Goal: Task Accomplishment & Management: Manage account settings

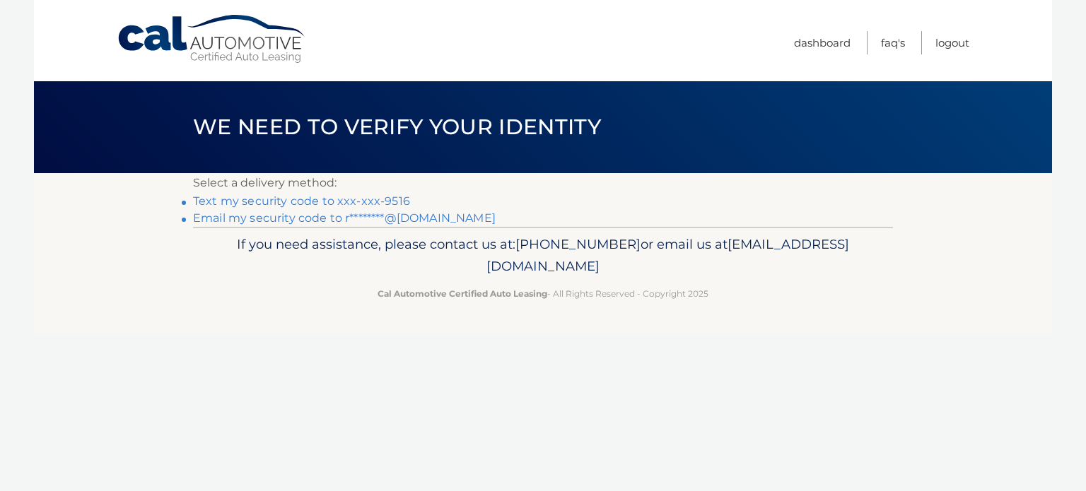
click at [332, 202] on link "Text my security code to xxx-xxx-9516" at bounding box center [301, 200] width 217 height 13
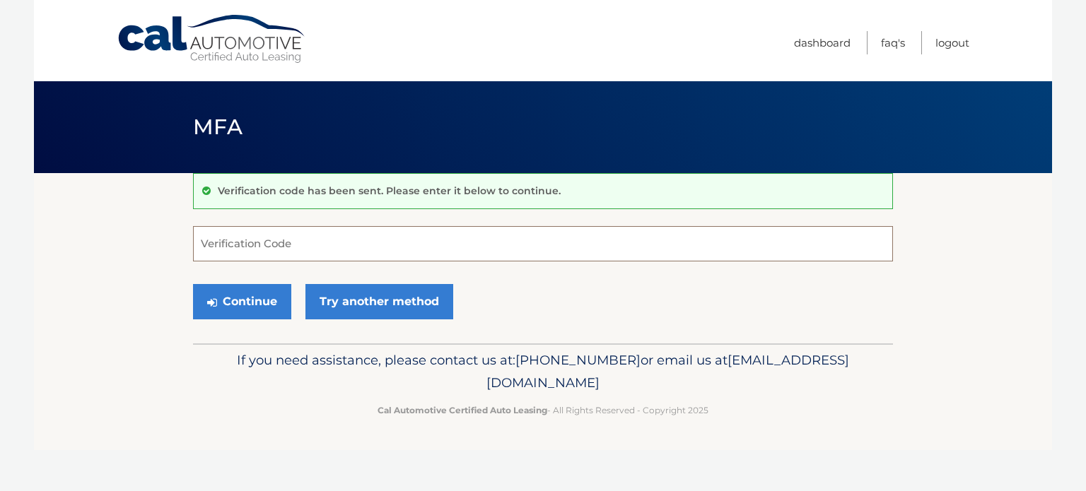
click at [290, 253] on input "Verification Code" at bounding box center [543, 243] width 700 height 35
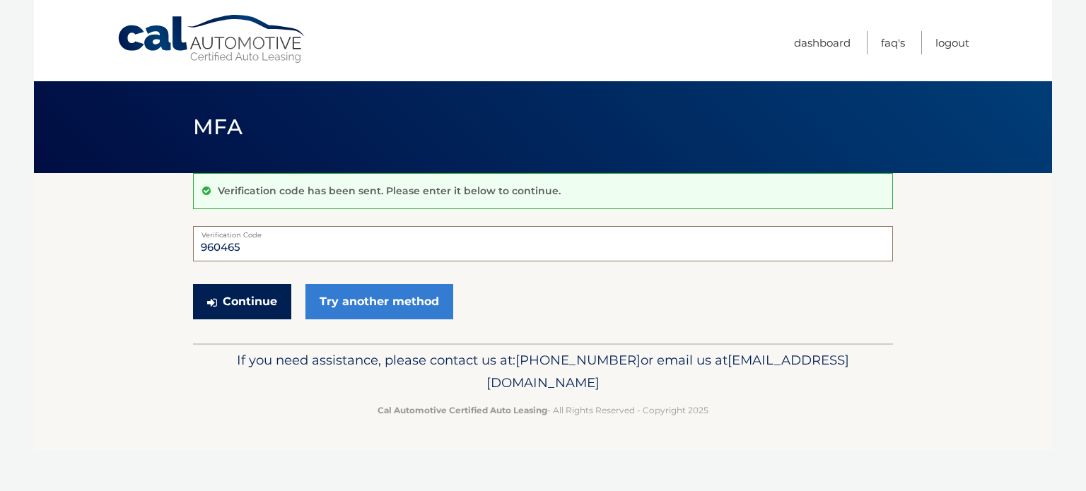
type input "960465"
click at [246, 300] on button "Continue" at bounding box center [242, 301] width 98 height 35
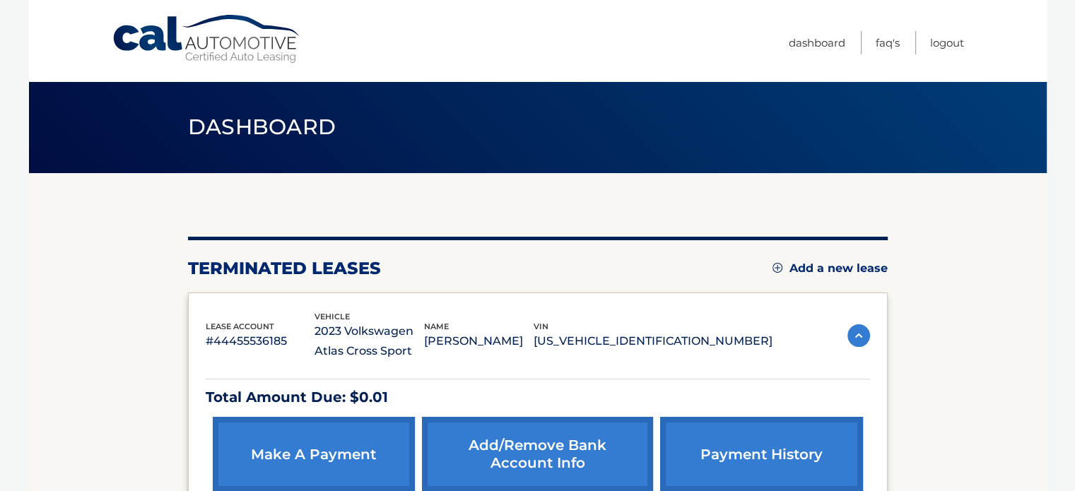
click at [823, 265] on link "Add a new lease" at bounding box center [830, 269] width 115 height 14
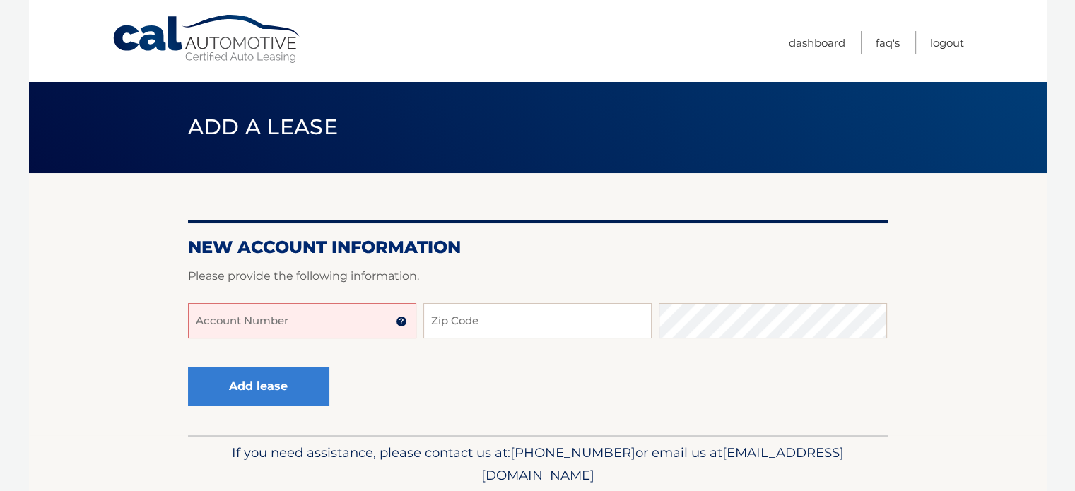
click at [311, 321] on input "Account Number" at bounding box center [302, 320] width 228 height 35
type input "44456003612"
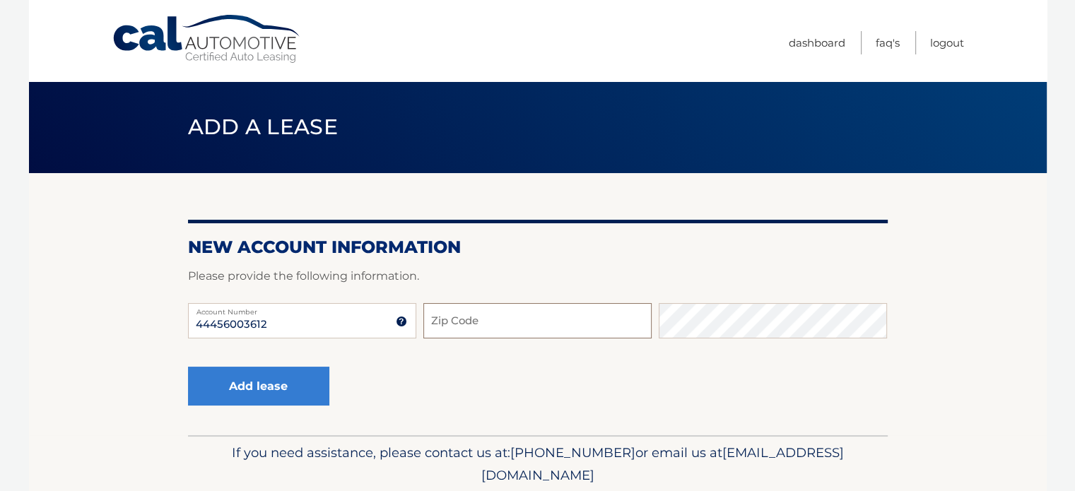
click at [527, 329] on input "Zip Code" at bounding box center [537, 320] width 228 height 35
type input "33498"
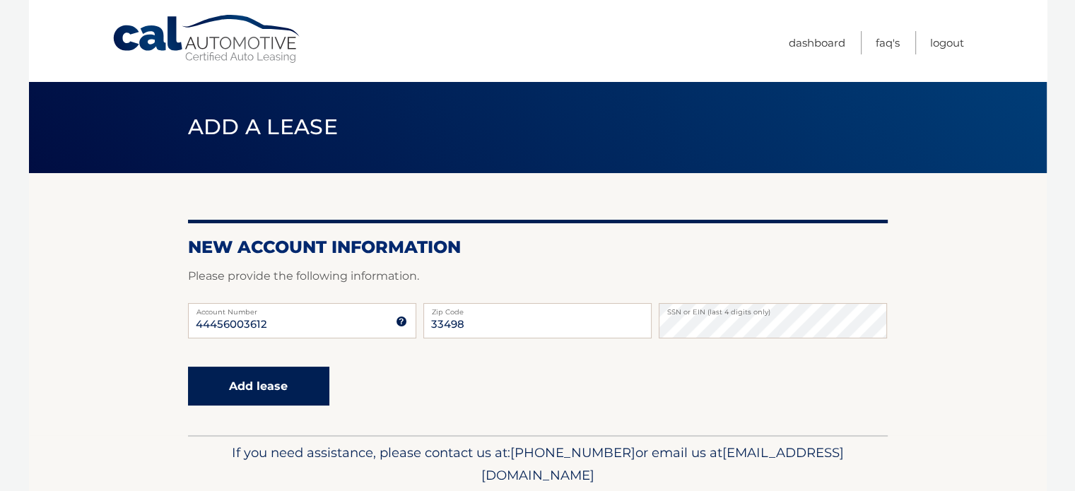
click at [266, 390] on button "Add lease" at bounding box center [258, 386] width 141 height 39
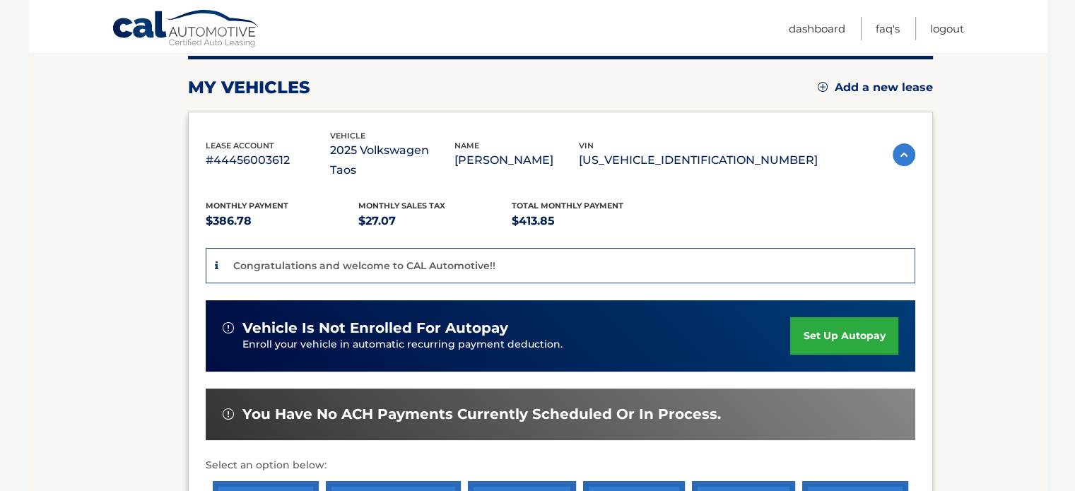
scroll to position [180, 0]
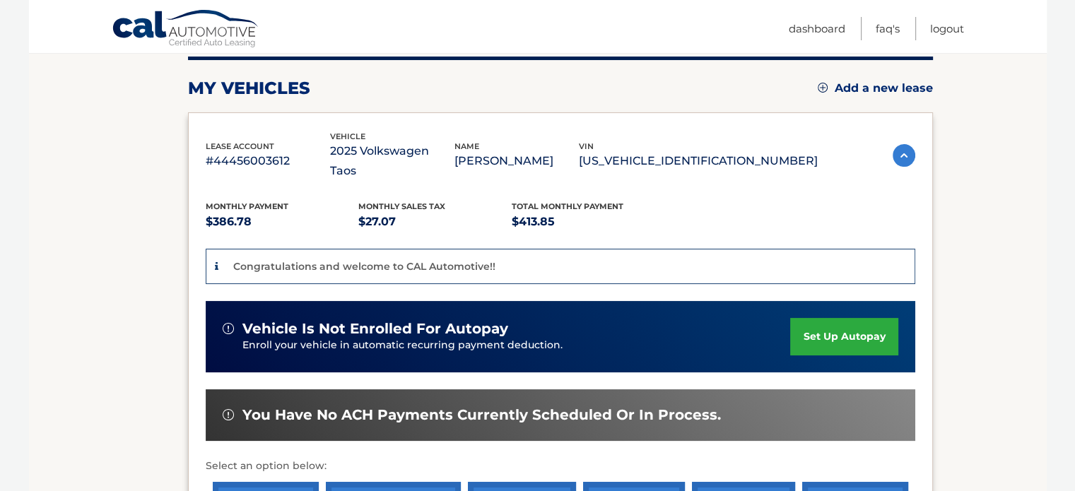
click at [817, 318] on link "set up autopay" at bounding box center [843, 336] width 107 height 37
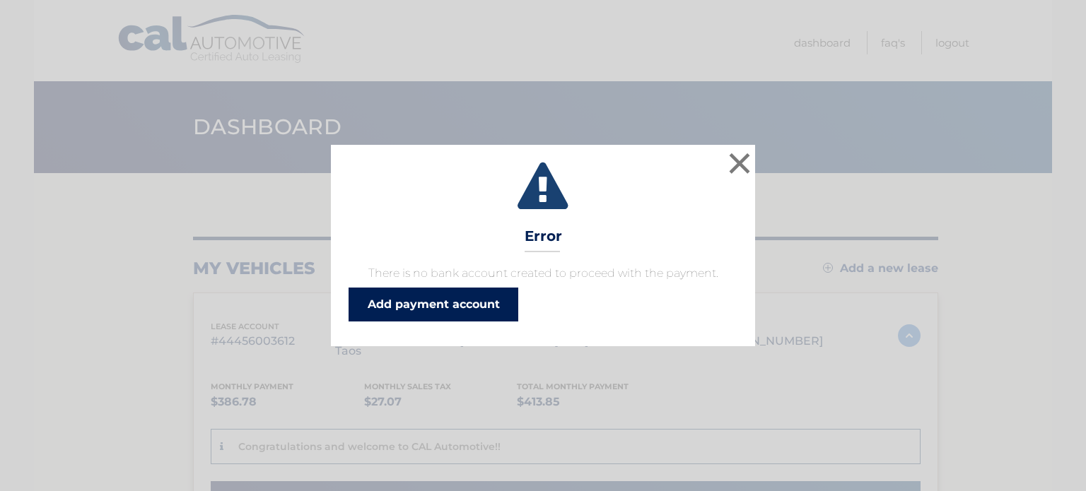
click at [438, 307] on link "Add payment account" at bounding box center [433, 305] width 170 height 34
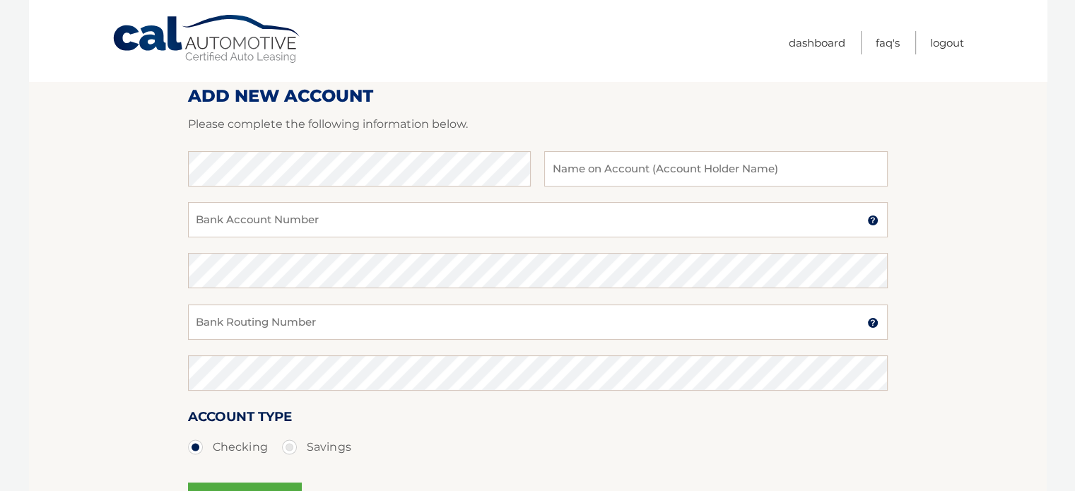
scroll to position [20, 0]
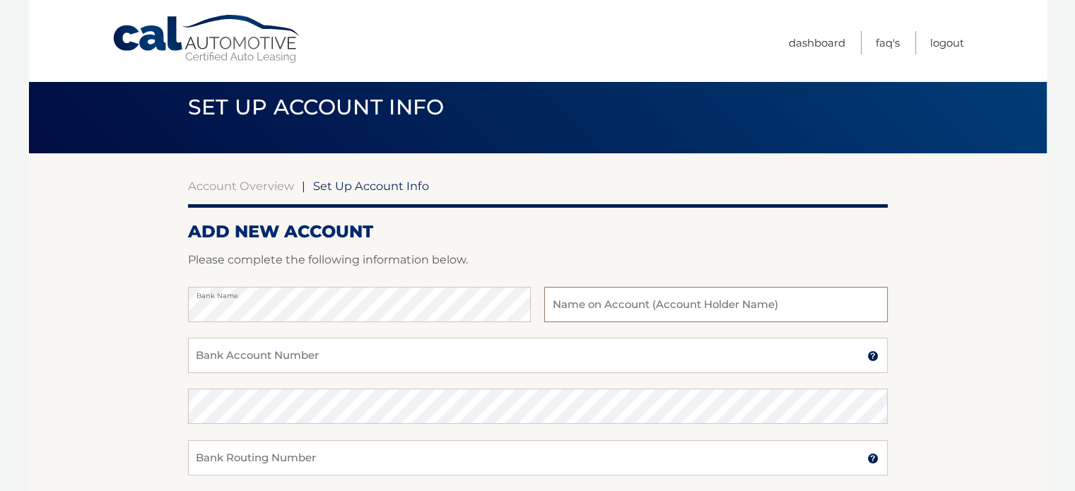
click at [630, 305] on input "text" at bounding box center [715, 304] width 343 height 35
type input "[PERSON_NAME]"
click at [348, 353] on input "Bank Account Number" at bounding box center [538, 355] width 700 height 35
type input "1010112501334"
click at [258, 464] on input "Bank Routing Number" at bounding box center [538, 457] width 700 height 35
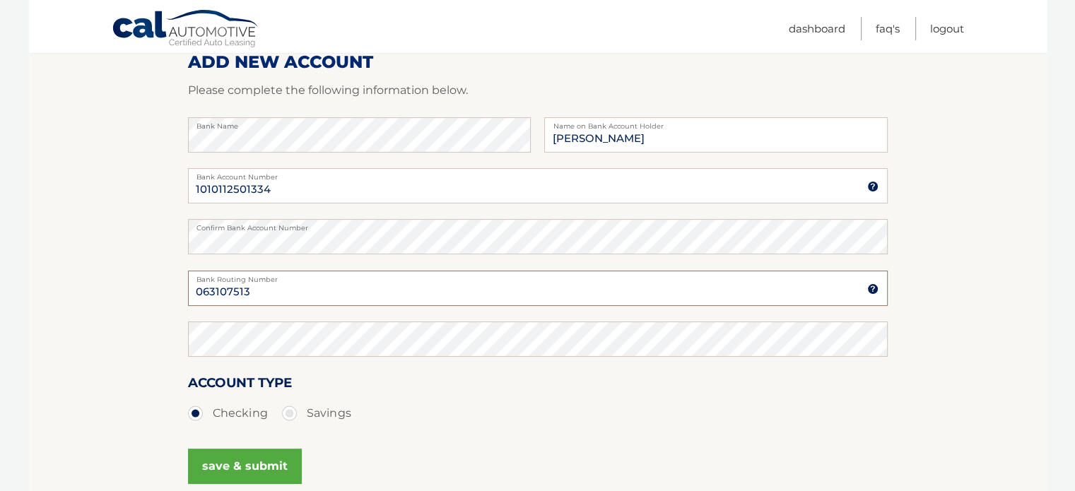
scroll to position [192, 0]
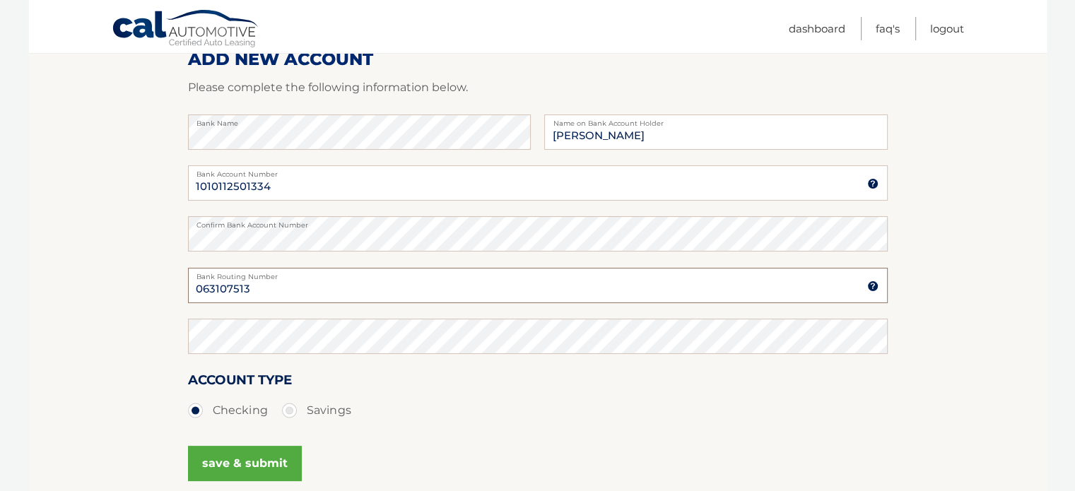
type input "063107513"
click at [219, 467] on button "save & submit" at bounding box center [245, 463] width 114 height 35
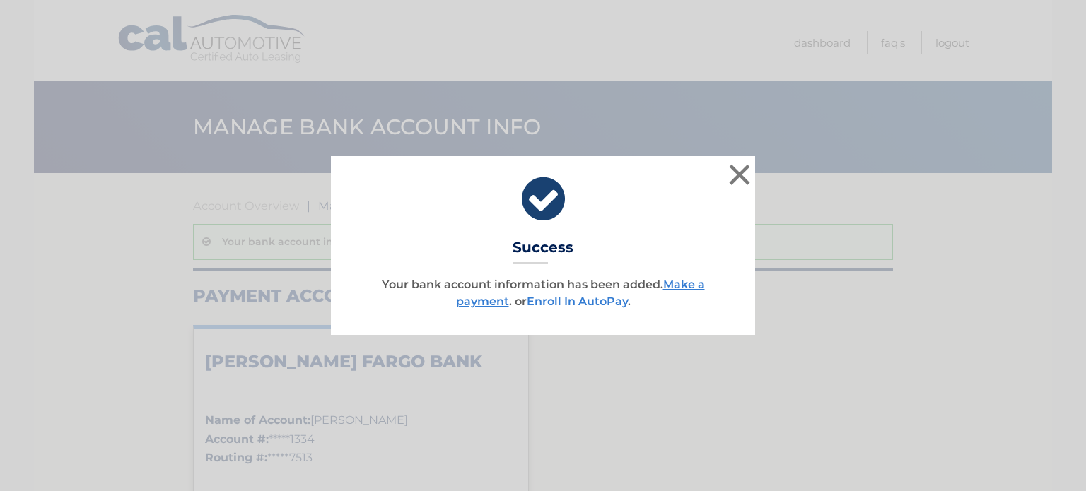
click at [587, 303] on link "Enroll In AutoPay" at bounding box center [577, 301] width 101 height 13
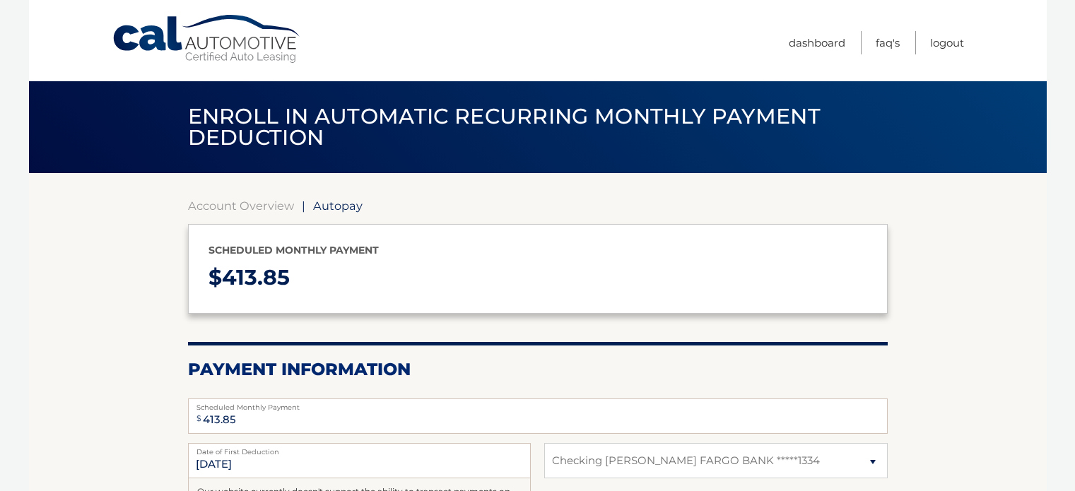
select select "ZDkzNmQ0ZmQtYjM0OS00ZDNjLWFiZjgtNDI5YmE5MGVjYWE4"
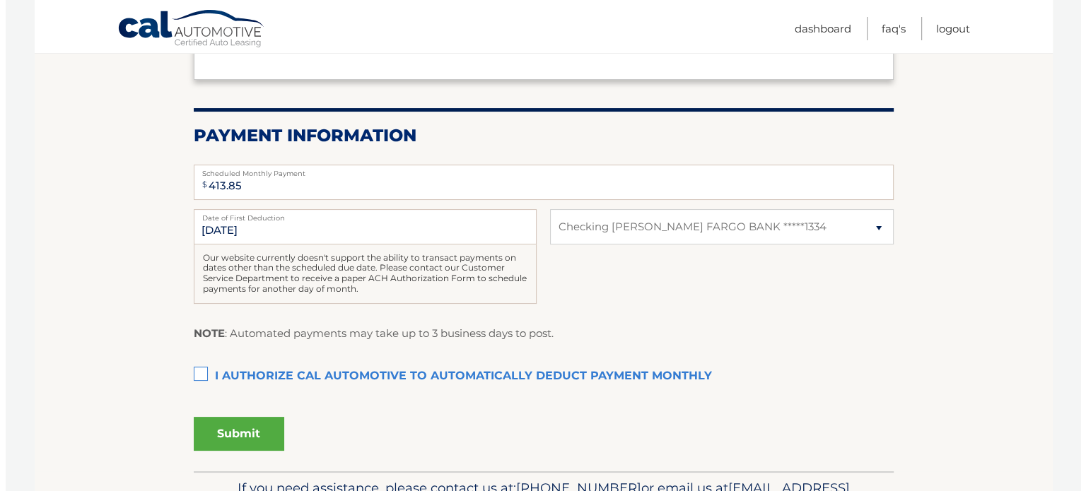
scroll to position [233, 0]
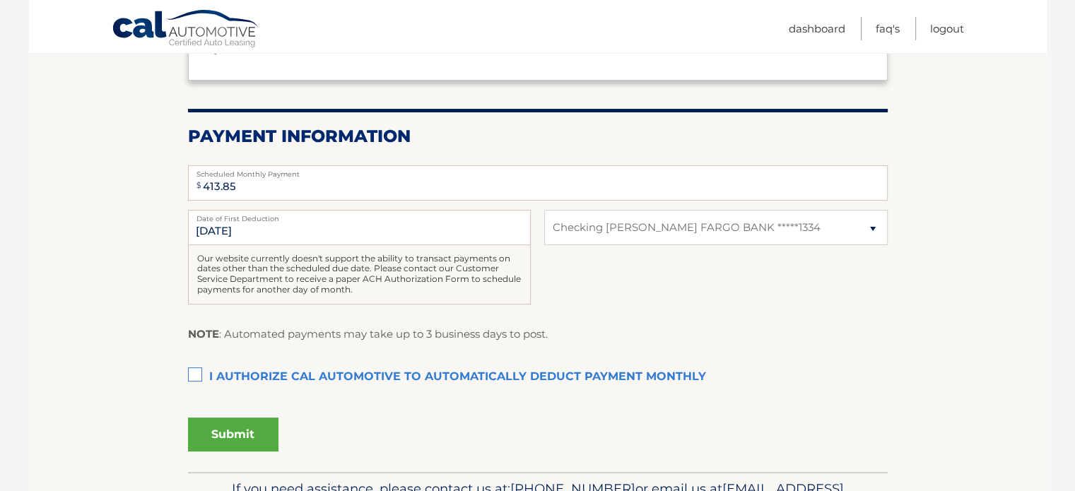
click at [195, 375] on label "I authorize cal automotive to automatically deduct payment monthly This checkbo…" at bounding box center [538, 377] width 700 height 28
click at [0, 0] on input "I authorize cal automotive to automatically deduct payment monthly This checkbo…" at bounding box center [0, 0] width 0 height 0
click at [240, 430] on button "Submit" at bounding box center [233, 435] width 90 height 34
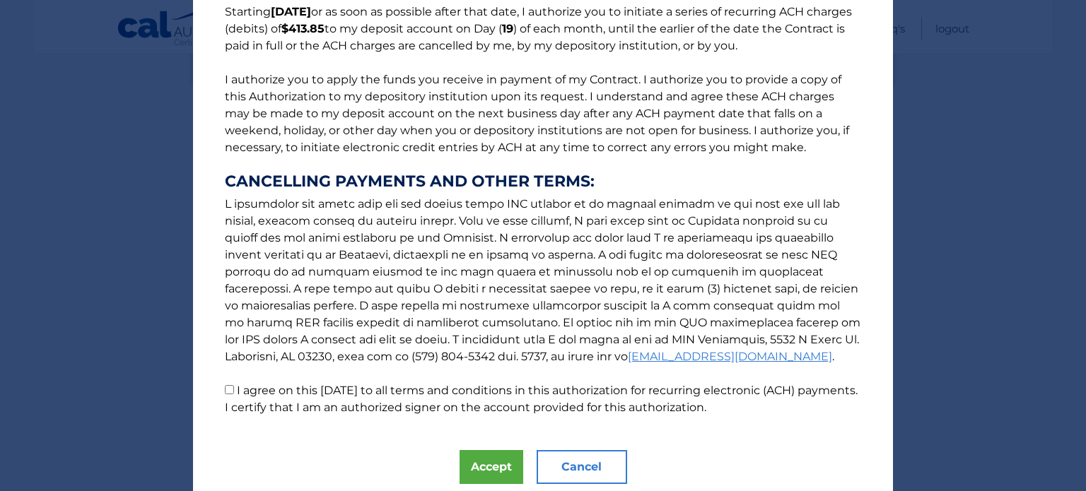
scroll to position [176, 0]
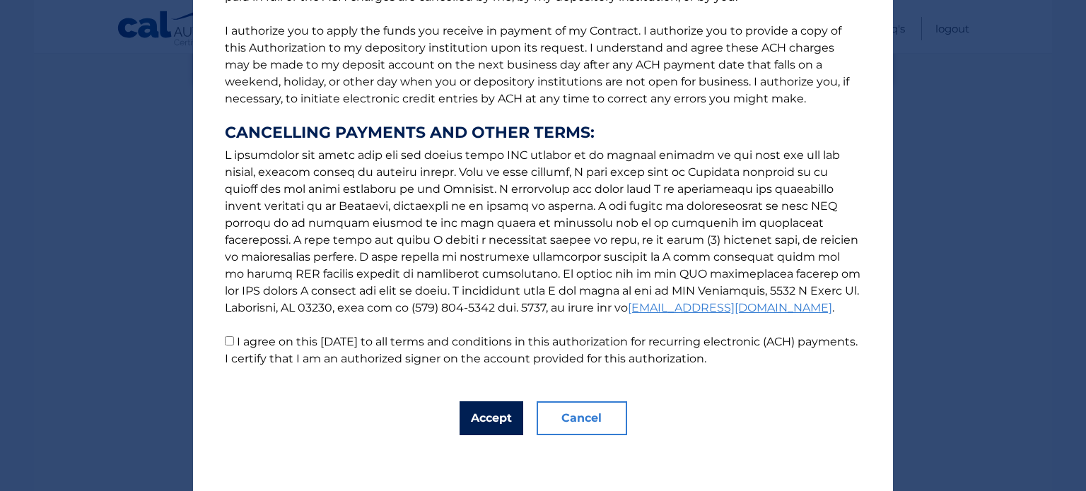
click at [477, 413] on button "Accept" at bounding box center [491, 418] width 64 height 34
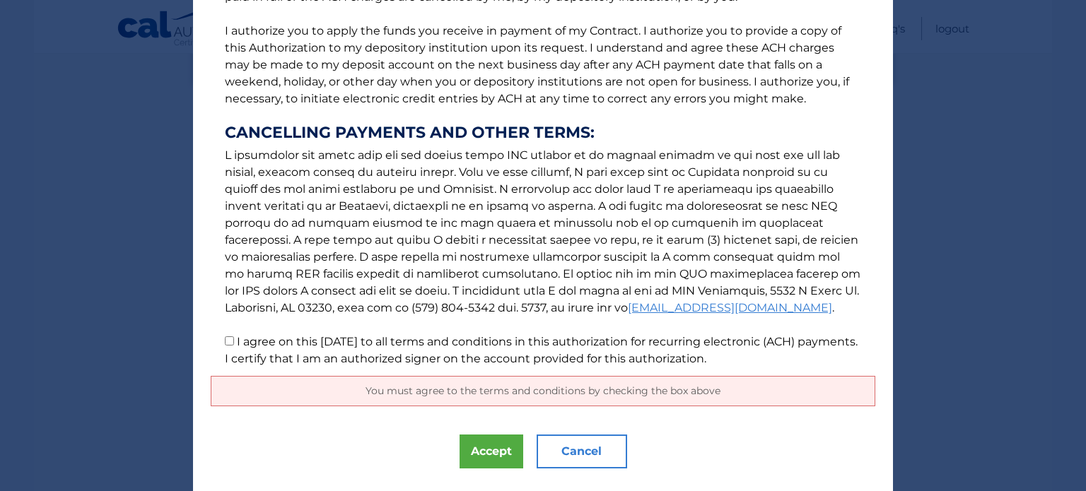
click at [225, 343] on input "I agree on this [DATE] to all terms and conditions in this authorization for re…" at bounding box center [229, 340] width 9 height 9
checkbox input "true"
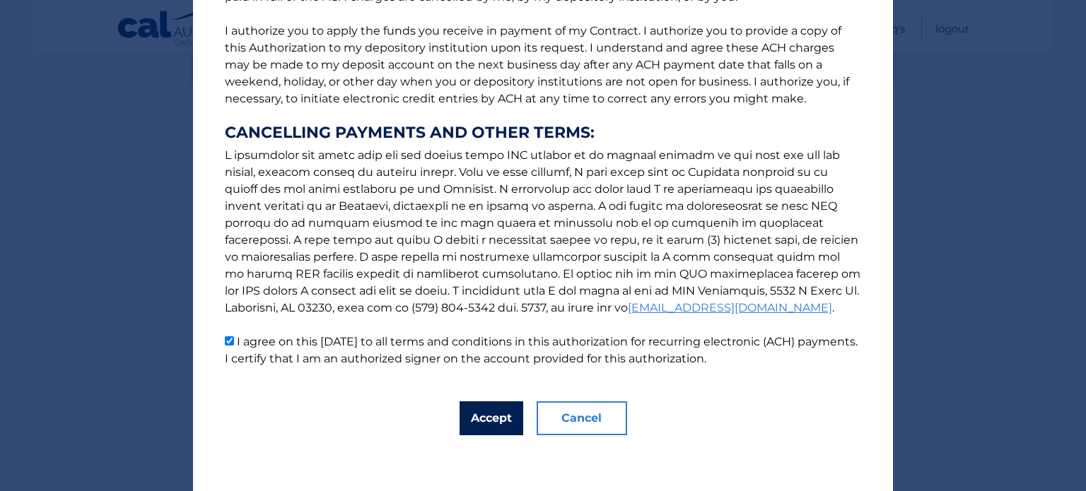
click at [467, 420] on button "Accept" at bounding box center [491, 418] width 64 height 34
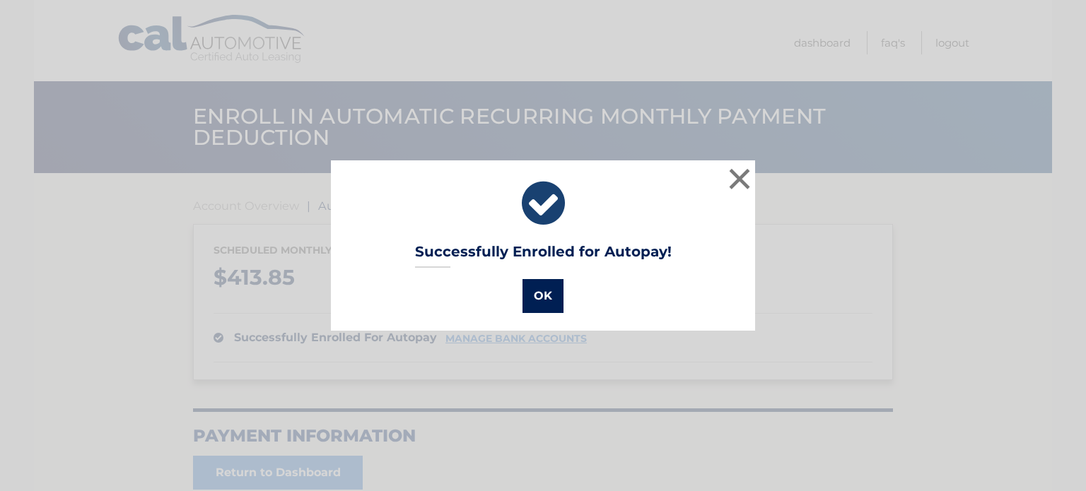
click at [550, 294] on button "OK" at bounding box center [542, 296] width 41 height 34
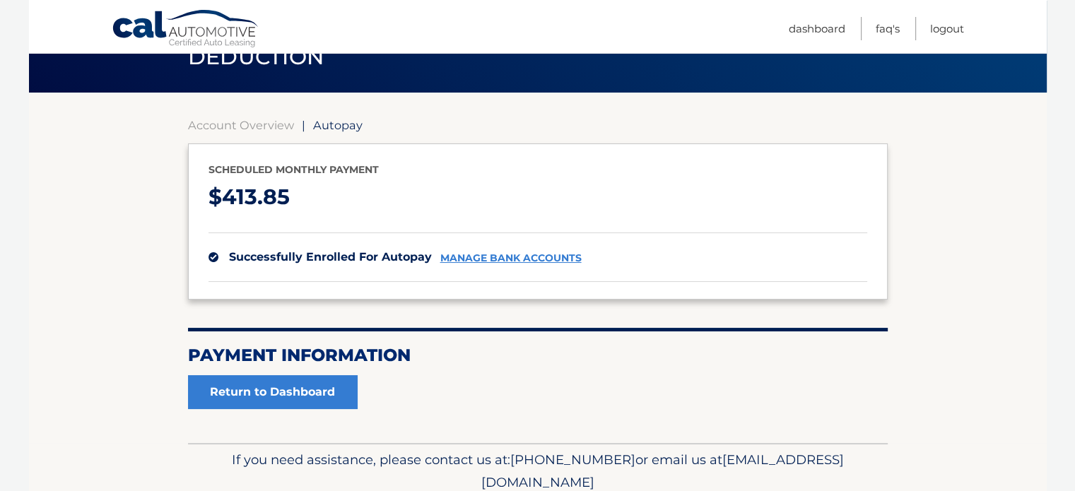
scroll to position [139, 0]
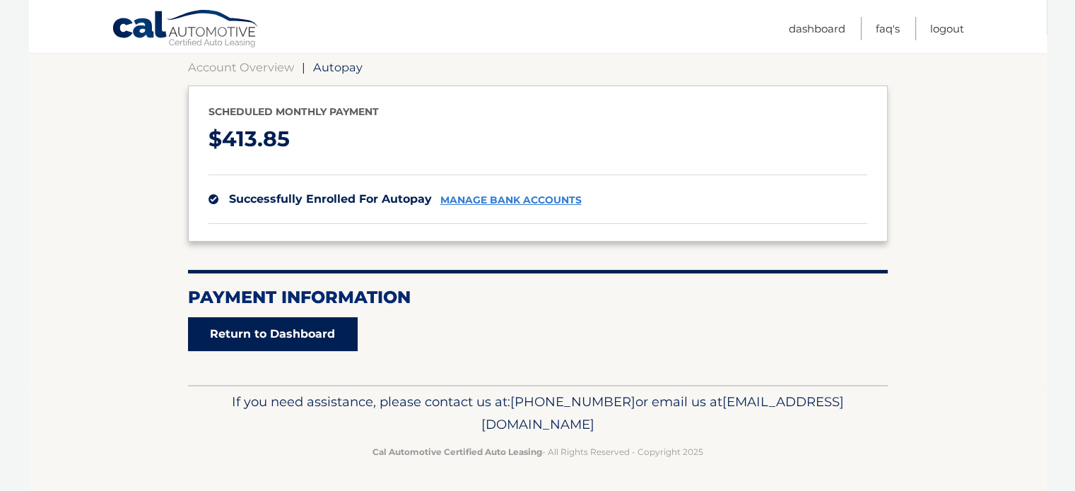
click at [230, 341] on link "Return to Dashboard" at bounding box center [273, 334] width 170 height 34
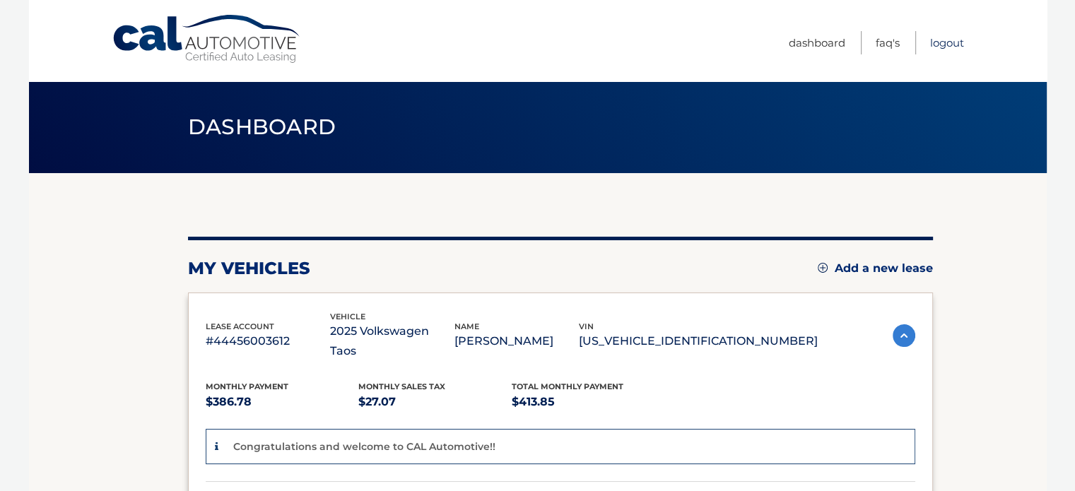
click at [951, 47] on link "Logout" at bounding box center [947, 42] width 34 height 23
